Goal: Information Seeking & Learning: Stay updated

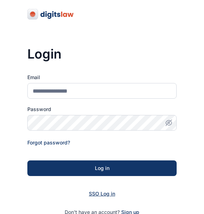
click at [109, 197] on span "SSO Log in" at bounding box center [102, 194] width 26 height 6
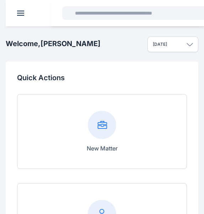
click at [107, 11] on input "text" at bounding box center [137, 13] width 133 height 14
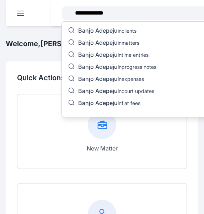
type input "**********"
click at [139, 91] on p "Banjo Adepeju in court updates" at bounding box center [116, 91] width 76 height 9
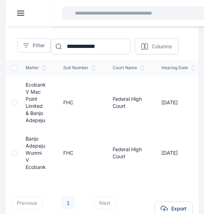
scroll to position [56, 0]
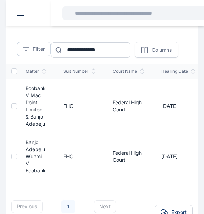
click at [33, 153] on td "Banjo Adepeju Wunmi v Ecobank" at bounding box center [36, 156] width 38 height 47
drag, startPoint x: 33, startPoint y: 153, endPoint x: 18, endPoint y: 160, distance: 17.2
click at [18, 160] on td "Banjo Adepeju Wunmi v Ecobank" at bounding box center [36, 156] width 38 height 47
click at [16, 158] on div at bounding box center [14, 157] width 6 height 6
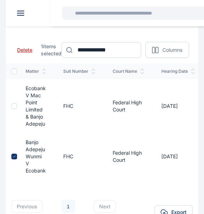
click at [14, 155] on icon at bounding box center [14, 157] width 4 height 4
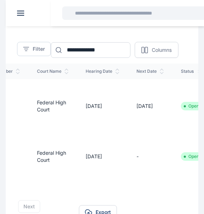
scroll to position [0, 70]
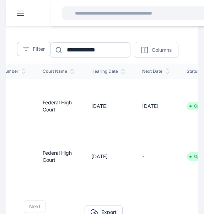
click at [61, 160] on td "Federal High Court" at bounding box center [58, 156] width 49 height 47
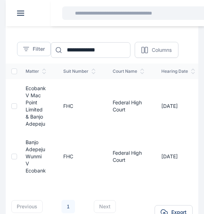
click at [87, 159] on td "FHC" at bounding box center [79, 156] width 49 height 47
click at [43, 152] on span "Banjo Adepeju Wunmi v Ecobank" at bounding box center [36, 156] width 20 height 34
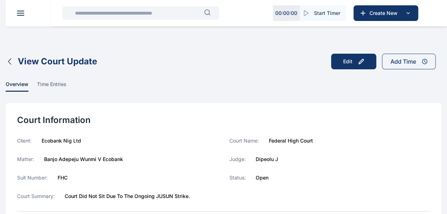
click at [9, 57] on icon "button" at bounding box center [10, 61] width 9 height 9
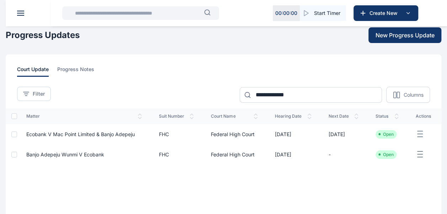
click at [66, 136] on span "Ecobank v Mac Point Limited & Banjo Adepeju" at bounding box center [80, 134] width 108 height 6
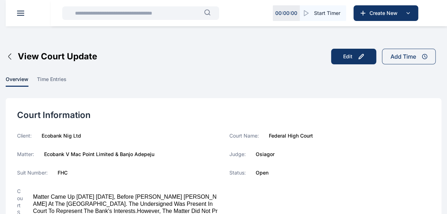
scroll to position [5, 0]
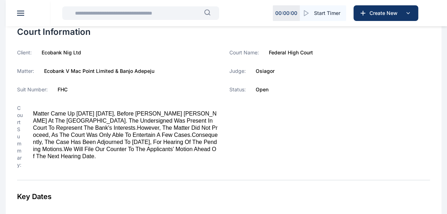
scroll to position [0, 0]
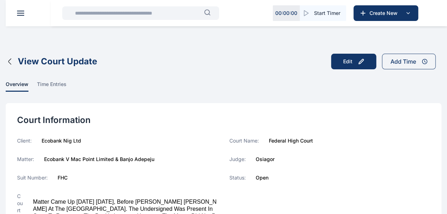
click at [8, 64] on icon "button" at bounding box center [10, 61] width 9 height 9
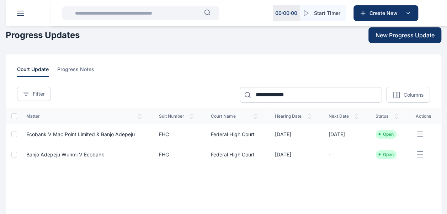
click at [67, 133] on span "Ecobank v Mac Point Limited & Banjo Adepeju" at bounding box center [80, 134] width 108 height 6
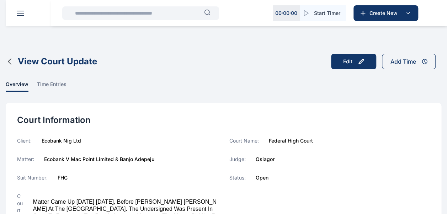
click at [10, 61] on icon "button" at bounding box center [10, 61] width 9 height 9
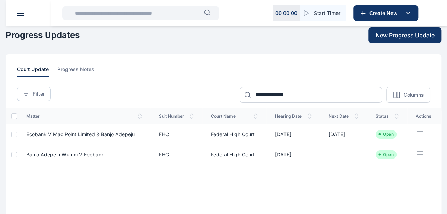
click at [91, 154] on span "Banjo Adepeju Wunmi v Ecobank" at bounding box center [65, 154] width 78 height 6
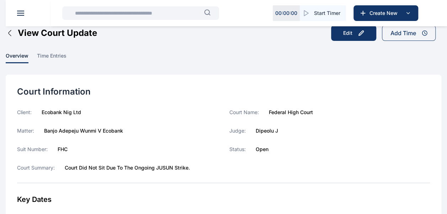
scroll to position [28, 0]
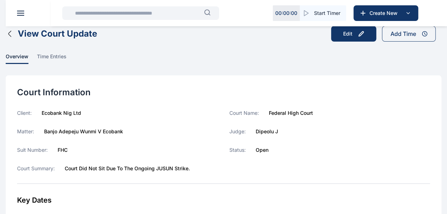
click at [8, 35] on icon "button" at bounding box center [10, 34] width 9 height 9
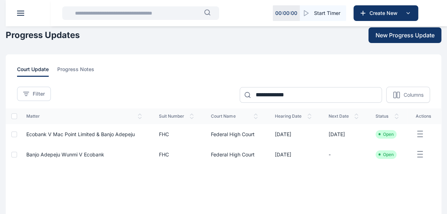
click at [91, 131] on span "Ecobank v Mac Point Limited & Banjo Adepeju" at bounding box center [80, 134] width 108 height 6
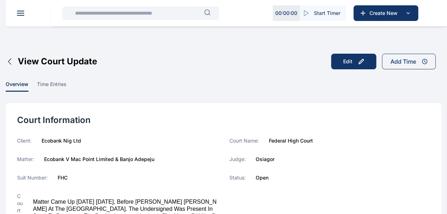
click at [96, 14] on input "text" at bounding box center [137, 13] width 133 height 14
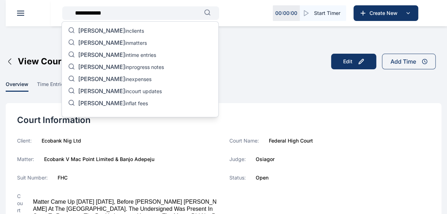
type input "**********"
click at [124, 90] on p "[PERSON_NAME] in court updates" at bounding box center [120, 91] width 84 height 9
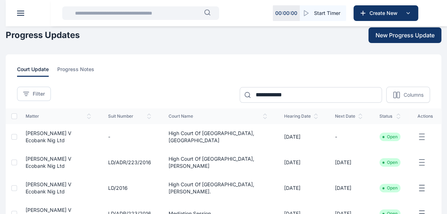
click at [71, 133] on span "[PERSON_NAME] V Ecobank Nig Ltd" at bounding box center [49, 136] width 46 height 13
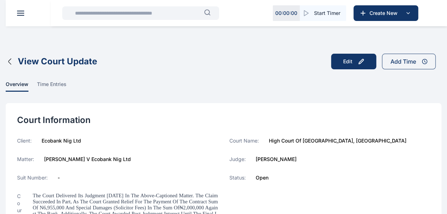
click at [11, 63] on icon "button" at bounding box center [10, 61] width 9 height 9
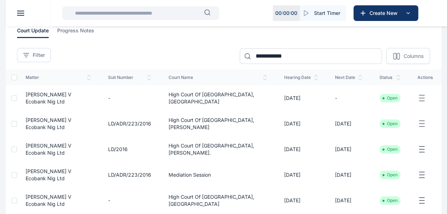
scroll to position [142, 0]
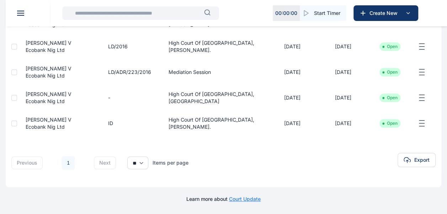
click at [134, 13] on input "text" at bounding box center [137, 13] width 133 height 14
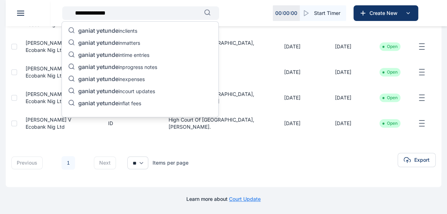
type input "**********"
click at [146, 92] on p "ganiat yetunde in court updates" at bounding box center [116, 91] width 77 height 9
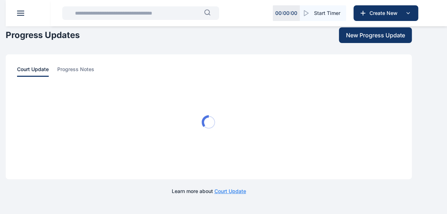
scroll to position [0, 0]
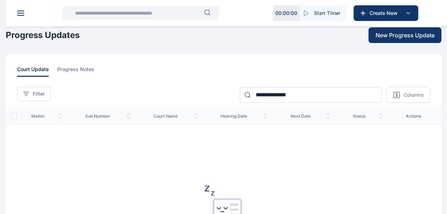
click at [138, 15] on input "text" at bounding box center [137, 13] width 133 height 14
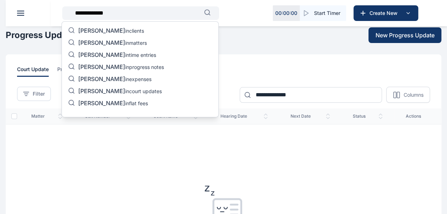
type input "**********"
click at [152, 89] on p "[PERSON_NAME] in court updates" at bounding box center [120, 91] width 84 height 9
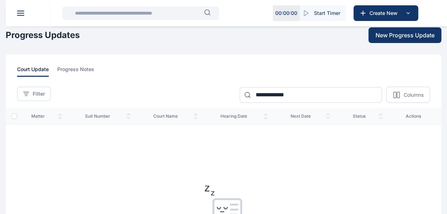
click at [167, 17] on input "text" at bounding box center [137, 13] width 133 height 14
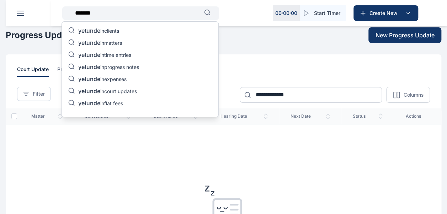
type input "*******"
click at [137, 90] on p "yetunde in court updates" at bounding box center [107, 91] width 59 height 9
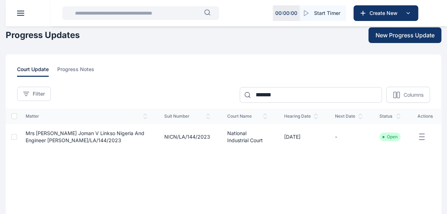
click at [148, 11] on input "text" at bounding box center [137, 13] width 133 height 14
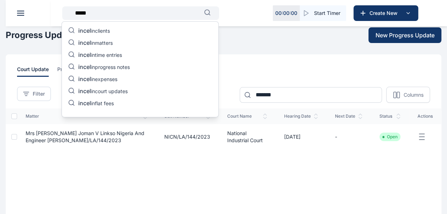
type input "*****"
click at [128, 92] on p "incel in court updates" at bounding box center [102, 91] width 49 height 9
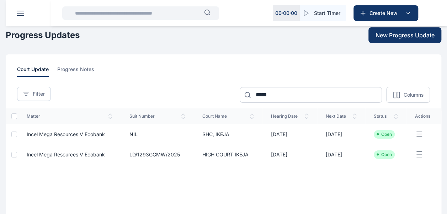
click at [148, 15] on input "text" at bounding box center [137, 13] width 133 height 14
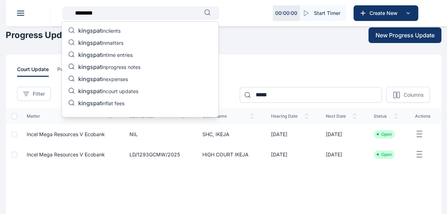
type input "********"
click at [123, 93] on p "kingspat in court updates" at bounding box center [108, 91] width 60 height 9
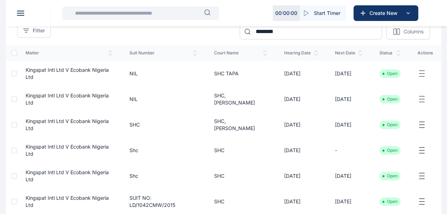
scroll to position [62, 0]
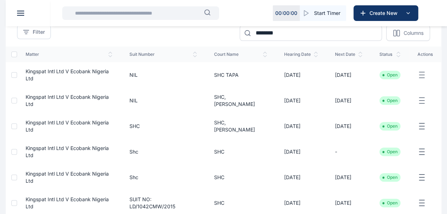
click at [102, 71] on span "Kingspat Intl Ltd V Ecobank Nigeria Ltd" at bounding box center [67, 74] width 83 height 13
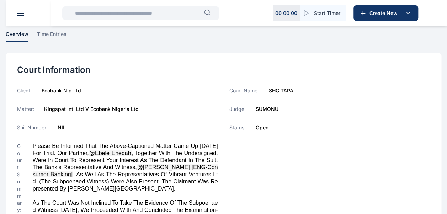
scroll to position [46, 0]
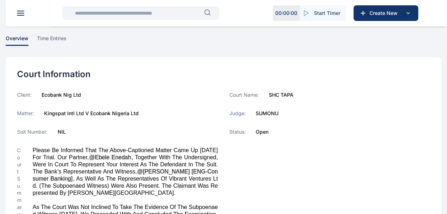
click at [178, 14] on input "text" at bounding box center [137, 13] width 133 height 14
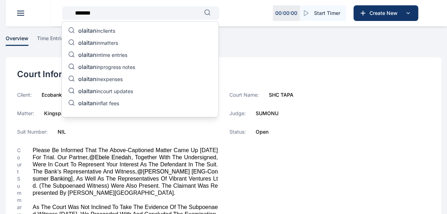
type input "*******"
click at [129, 91] on p "olaitan in court updates" at bounding box center [105, 91] width 55 height 9
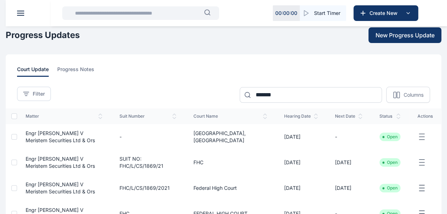
click at [88, 134] on span "Engr [PERSON_NAME] V Meristem Securities Ltd & Ors" at bounding box center [60, 136] width 69 height 13
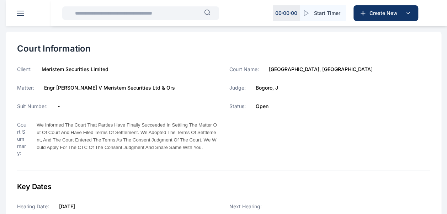
scroll to position [73, 0]
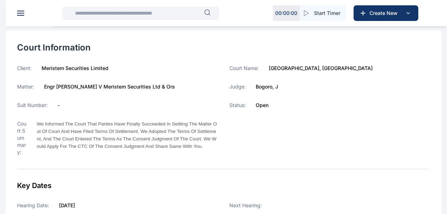
click at [88, 134] on p "We informed the Court that parties have finally succeeded in settling the matte…" at bounding box center [127, 135] width 181 height 30
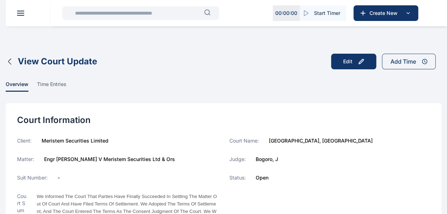
click at [10, 62] on icon "button" at bounding box center [10, 61] width 9 height 9
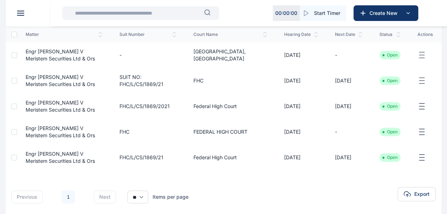
scroll to position [116, 0]
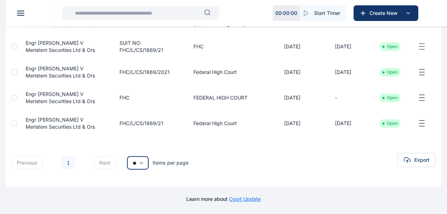
click at [144, 166] on select "** ** **" at bounding box center [137, 162] width 21 height 13
select select "**"
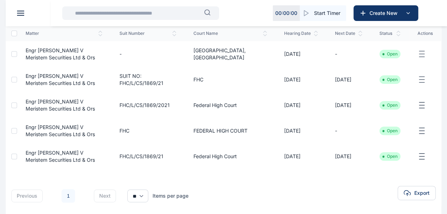
scroll to position [84, 0]
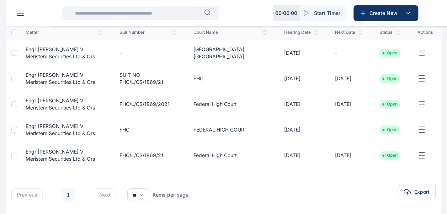
click at [136, 18] on input "text" at bounding box center [137, 13] width 133 height 14
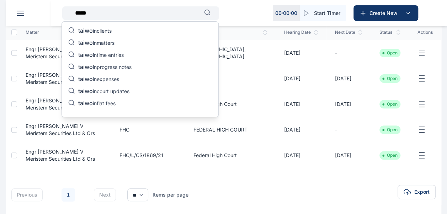
type input "*****"
click at [128, 94] on p "taiwo in court updates" at bounding box center [103, 91] width 51 height 9
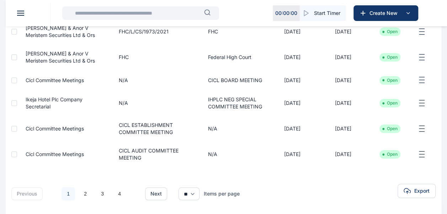
scroll to position [238, 0]
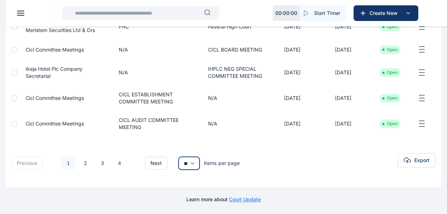
click at [191, 161] on select "** ** **" at bounding box center [188, 163] width 21 height 13
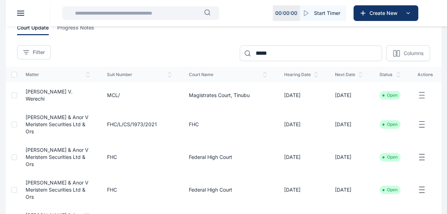
scroll to position [0, 0]
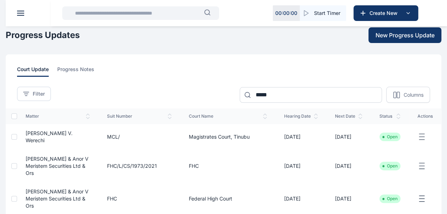
click at [108, 16] on input "text" at bounding box center [137, 13] width 133 height 14
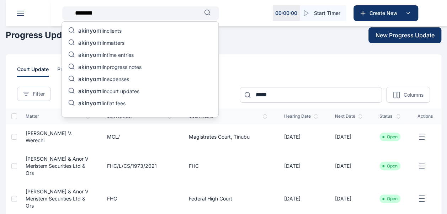
type input "********"
click at [133, 90] on p "akinyomi in court updates" at bounding box center [108, 91] width 61 height 9
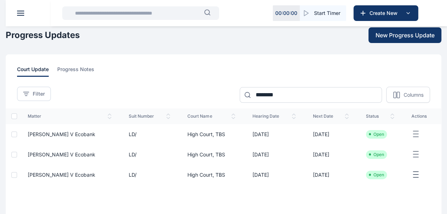
click at [85, 136] on span "[PERSON_NAME] v Ecobank" at bounding box center [62, 134] width 68 height 6
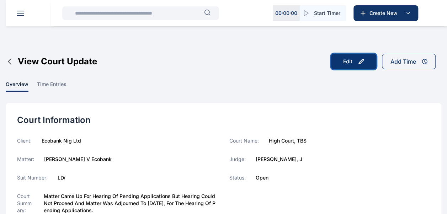
click at [209, 58] on button "Edit" at bounding box center [353, 62] width 45 height 16
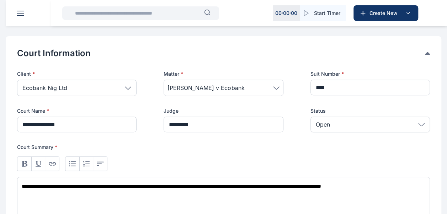
scroll to position [127, 0]
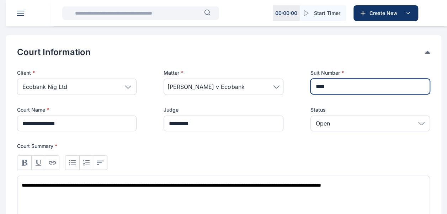
click at [209, 87] on input "***" at bounding box center [369, 87] width 119 height 16
type input "*"
paste input "**********"
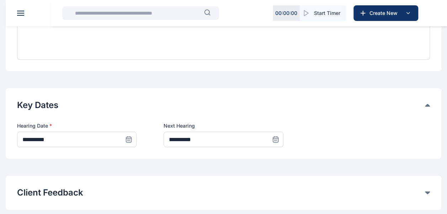
scroll to position [456, 0]
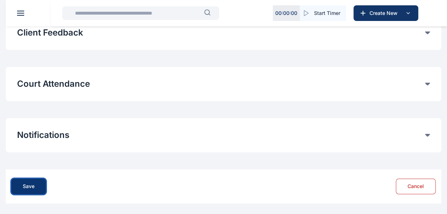
click at [38, 187] on button "Save" at bounding box center [28, 186] width 34 height 16
type input "***"
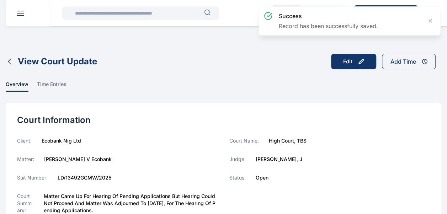
click at [12, 60] on icon "button" at bounding box center [10, 61] width 9 height 9
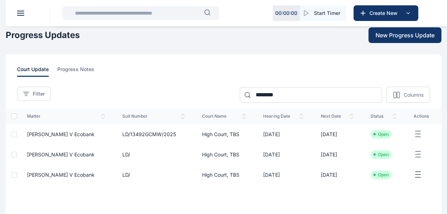
click at [59, 131] on span "[PERSON_NAME] v Ecobank" at bounding box center [61, 134] width 68 height 6
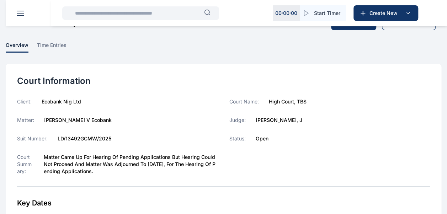
scroll to position [42, 0]
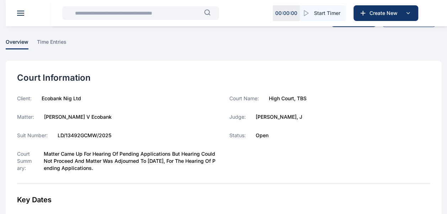
drag, startPoint x: 44, startPoint y: 152, endPoint x: 126, endPoint y: 168, distance: 83.3
click at [126, 168] on label "Matter came up for hearing of pending applications but hearing could not procee…" at bounding box center [131, 160] width 174 height 21
copy label "Matter came up for hearing of pending applications but hearing could not procee…"
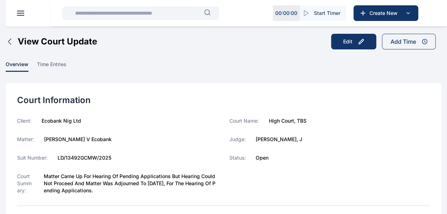
scroll to position [20, 0]
click at [9, 42] on icon "button" at bounding box center [10, 41] width 9 height 9
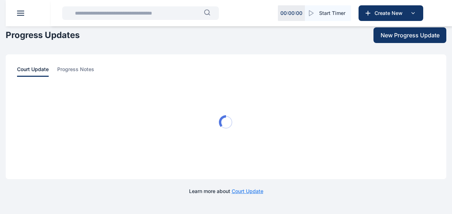
click at [94, 15] on input "text" at bounding box center [137, 13] width 133 height 14
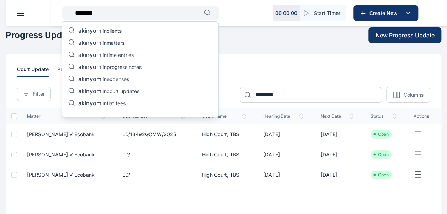
type input "********"
click at [114, 41] on p "akinyomi in matters" at bounding box center [101, 43] width 46 height 9
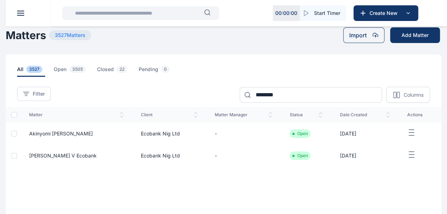
click at [59, 137] on td "Akinyomi [PERSON_NAME]" at bounding box center [76, 134] width 111 height 22
drag, startPoint x: 59, startPoint y: 137, endPoint x: 40, endPoint y: 134, distance: 19.8
click at [40, 134] on span "Akinyomi [PERSON_NAME]" at bounding box center [61, 133] width 64 height 6
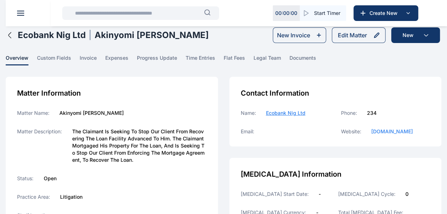
click at [71, 130] on div "Matter Description: The Claimant Is Seeking To Stop Our Client From Recovering …" at bounding box center [112, 146] width 190 height 36
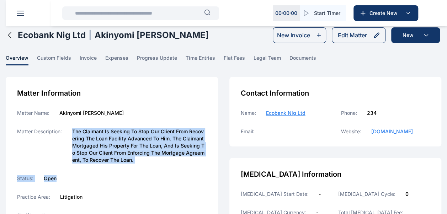
drag, startPoint x: 73, startPoint y: 130, endPoint x: 146, endPoint y: 164, distance: 80.8
click at [146, 164] on div "Matter Information Matter Name: [PERSON_NAME] Matter Description: The Claimant …" at bounding box center [112, 194] width 212 height 235
drag, startPoint x: 146, startPoint y: 164, endPoint x: 134, endPoint y: 159, distance: 13.1
click at [134, 159] on label "The Claimant Is Seeking To Stop Our Client From Recovering The Loan Facility Ad…" at bounding box center [139, 146] width 134 height 36
click at [145, 166] on div "Matter Information Matter Name: [PERSON_NAME] Matter Description: The Claimant …" at bounding box center [112, 194] width 212 height 235
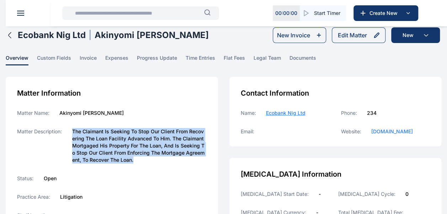
drag, startPoint x: 73, startPoint y: 131, endPoint x: 142, endPoint y: 159, distance: 73.7
click at [142, 159] on label "The Claimant Is Seeking To Stop Our Client From Recovering The Loan Facility Ad…" at bounding box center [139, 146] width 134 height 36
copy label "The Claimant Is Seeking To Stop Our Client From Recovering The Loan Facility Ad…"
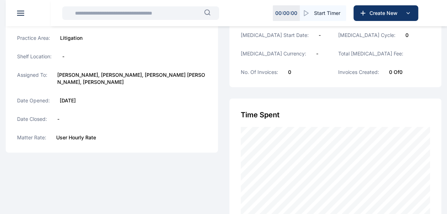
scroll to position [159, 0]
click at [122, 20] on input "text" at bounding box center [137, 13] width 133 height 14
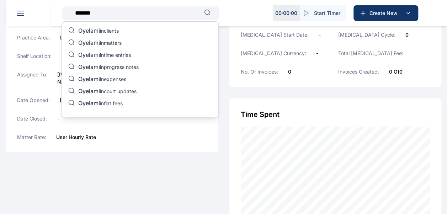
type input "*******"
click at [116, 89] on p "Oyelami in court updates" at bounding box center [107, 91] width 58 height 9
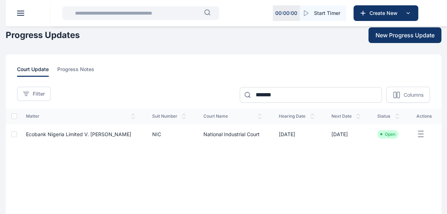
click at [103, 135] on span "Ecobank Nigeria Limited v. [PERSON_NAME]" at bounding box center [78, 134] width 105 height 6
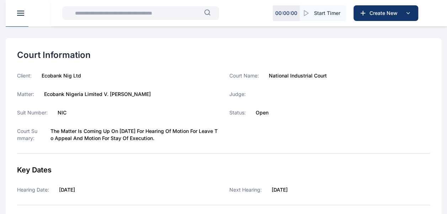
scroll to position [65, 0]
click at [50, 129] on label "The matter is coming up on [DATE] for hearing of Motion for Leave to Appeal and…" at bounding box center [133, 134] width 167 height 14
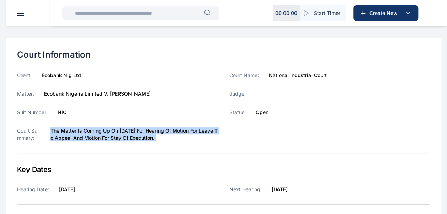
drag, startPoint x: 50, startPoint y: 129, endPoint x: 189, endPoint y: 139, distance: 139.8
click at [189, 139] on label "The matter is coming up on [DATE] for hearing of Motion for Leave to Appeal and…" at bounding box center [133, 134] width 167 height 14
copy div "The matter is coming up on [DATE] for hearing of Motion for Leave to Appeal and…"
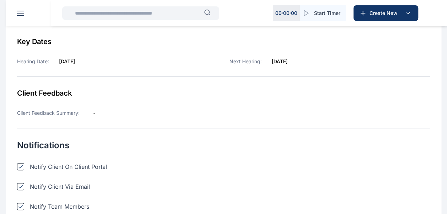
scroll to position [194, 0]
click at [150, 16] on input "text" at bounding box center [137, 13] width 133 height 14
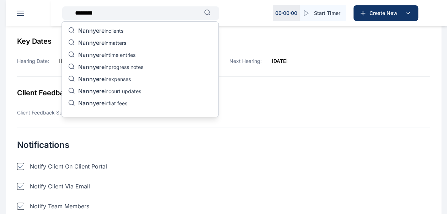
type input "********"
click at [103, 91] on span "Nannyere" at bounding box center [91, 90] width 26 height 7
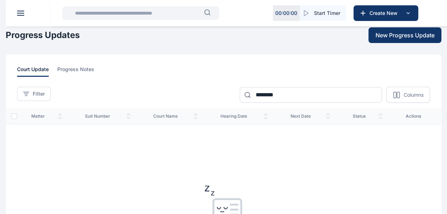
click at [151, 14] on input "text" at bounding box center [137, 13] width 133 height 14
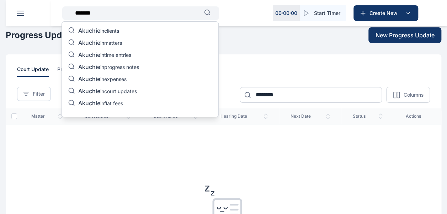
type input "*******"
click at [134, 92] on p "Akuchie in court updates" at bounding box center [107, 91] width 59 height 9
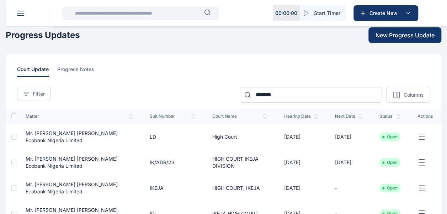
click at [44, 138] on span "Mr. [PERSON_NAME] [PERSON_NAME] Ecobank Nigeria Limited" at bounding box center [72, 136] width 92 height 13
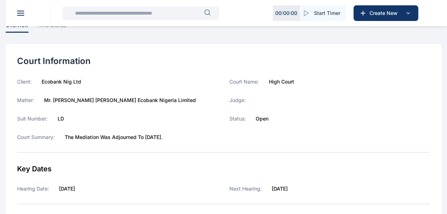
scroll to position [86, 0]
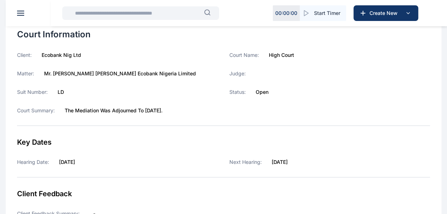
click at [175, 12] on input "text" at bounding box center [137, 13] width 133 height 14
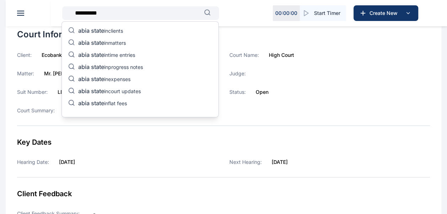
type input "**********"
click at [126, 90] on p "abia state in court updates" at bounding box center [109, 91] width 63 height 9
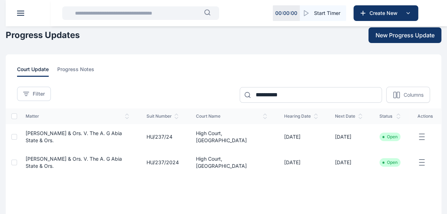
click at [146, 14] on input "text" at bounding box center [137, 13] width 133 height 14
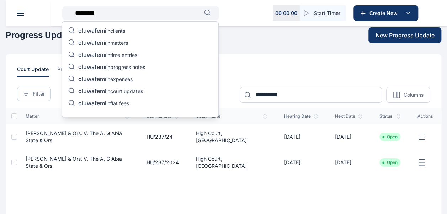
type input "*********"
click at [135, 92] on p "oluwafemi in court updates" at bounding box center [110, 91] width 65 height 9
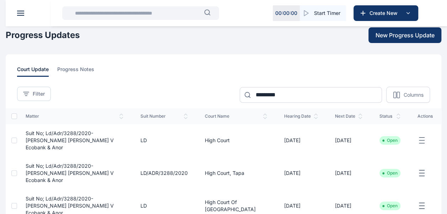
click at [116, 10] on input "text" at bounding box center [137, 13] width 133 height 14
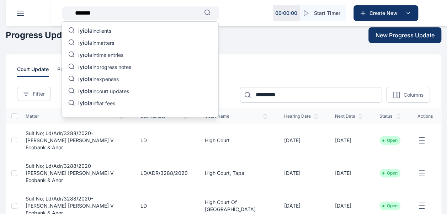
type input "******"
click at [103, 88] on p "iyiola in court updates" at bounding box center [103, 91] width 51 height 9
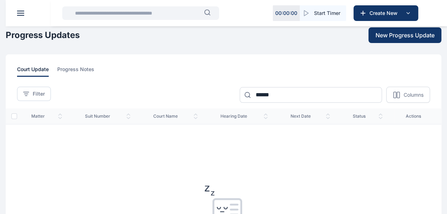
click at [116, 18] on input "text" at bounding box center [137, 13] width 133 height 14
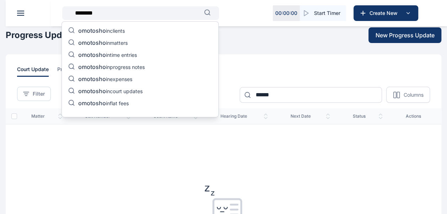
type input "********"
click at [126, 90] on p "omotosho in court updates" at bounding box center [110, 91] width 64 height 9
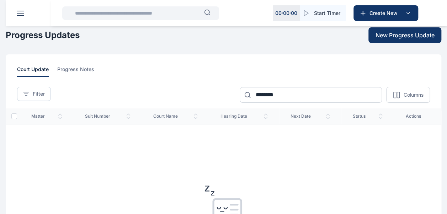
click at [117, 16] on input "text" at bounding box center [137, 13] width 133 height 14
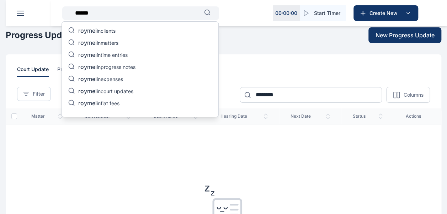
type input "******"
click at [122, 88] on p "roymei in court updates" at bounding box center [105, 91] width 55 height 9
